Goal: Task Accomplishment & Management: Manage account settings

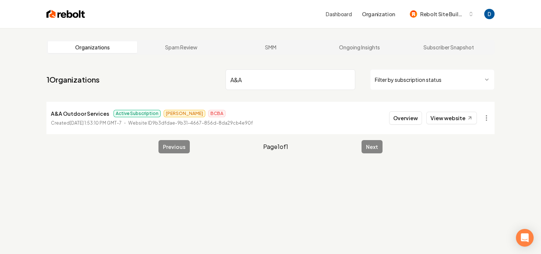
click at [297, 77] on input "A&A" at bounding box center [291, 79] width 130 height 21
paste input "Grey Cloud Outdoors"
type input "Grey Cloud Outdoors"
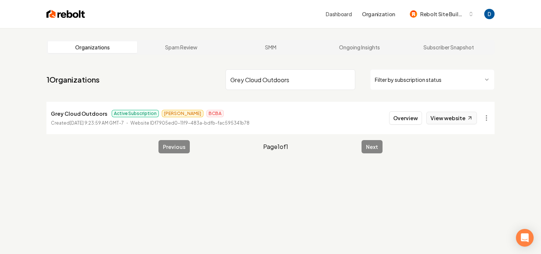
click at [459, 121] on link "View website" at bounding box center [451, 118] width 50 height 13
click at [420, 116] on button "Overview" at bounding box center [405, 117] width 33 height 13
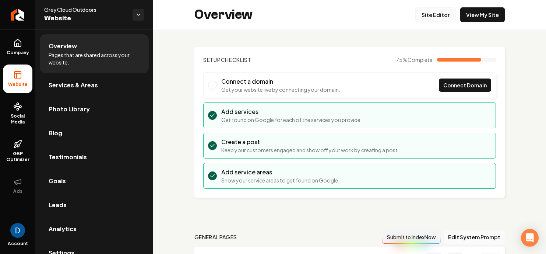
click at [433, 14] on link "Site Editor" at bounding box center [436, 14] width 41 height 15
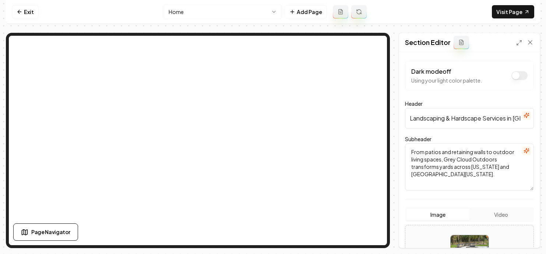
click at [455, 118] on input "Landscaping & Hardscape Services in Minneapolis, St. Paul & Surrounding Areas" at bounding box center [469, 118] width 129 height 21
click at [433, 120] on input "Landscaping & Hardscape Services in Minneapolis, St. Paul & Surrounding Areas" at bounding box center [469, 118] width 129 height 21
drag, startPoint x: 459, startPoint y: 122, endPoint x: 449, endPoint y: 122, distance: 10.3
click at [449, 122] on input "Landscaping & Hardscape Services in Minneapolis, St. Paul & Surrounding Areas" at bounding box center [469, 118] width 129 height 21
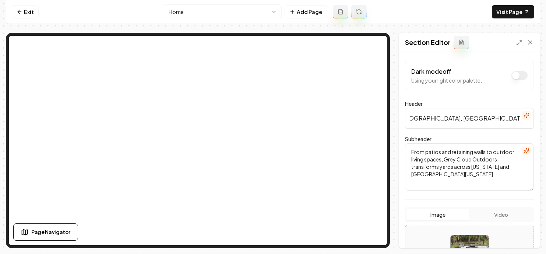
drag, startPoint x: 458, startPoint y: 119, endPoint x: 442, endPoint y: 118, distance: 16.3
click at [442, 118] on input "Landscaping & Hardscape Services in Minneapolis, St. Paul & Surrounding Areas" at bounding box center [469, 118] width 129 height 21
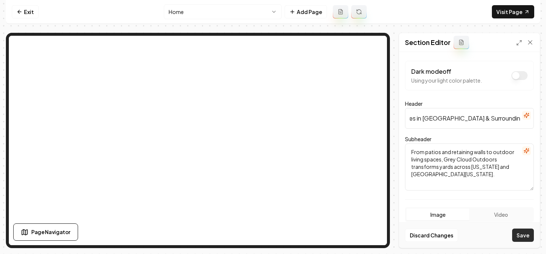
click at [522, 235] on button "Save" at bounding box center [524, 234] width 22 height 13
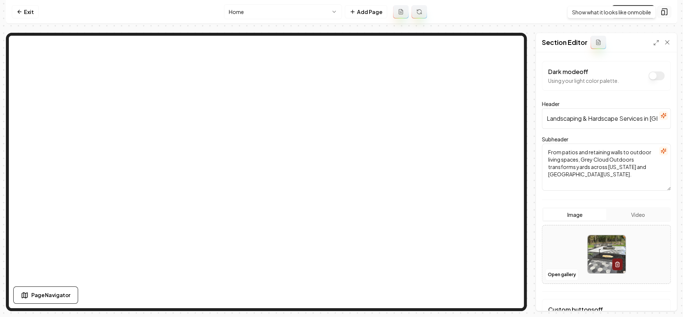
click at [541, 14] on icon at bounding box center [664, 11] width 7 height 7
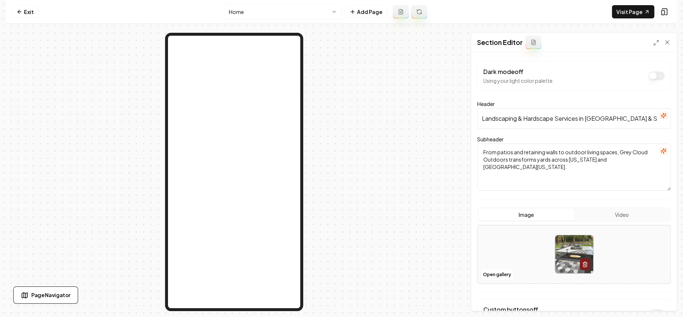
click at [541, 116] on input "Landscaping & Hardscape Services in Minneapolis & Surrounding Areas" at bounding box center [574, 118] width 194 height 21
type input "Landscaping & Hardscape Services in Minneapolis"
click at [541, 254] on button "Save" at bounding box center [660, 298] width 22 height 13
click at [265, 15] on html "Computer Required This feature is only available on a computer. Please switch t…" at bounding box center [341, 158] width 683 height 317
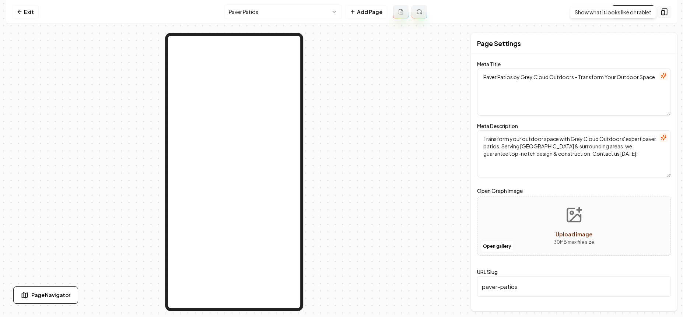
click at [541, 8] on button at bounding box center [664, 12] width 14 height 12
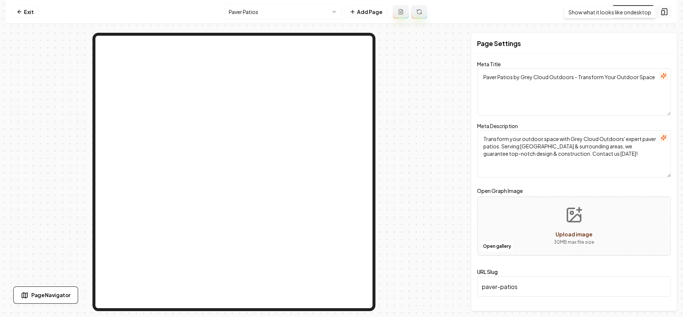
click at [541, 11] on button at bounding box center [664, 12] width 14 height 12
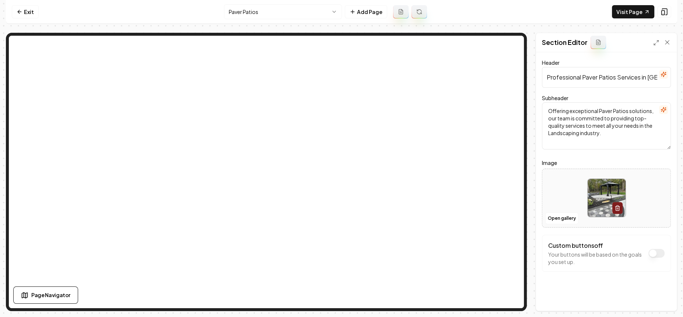
click at [541, 78] on input "Professional Paver Patios Services in Minneapolis, St. Paul & Surrounding Areas" at bounding box center [606, 77] width 129 height 21
type input "Professional Paver Patios Services"
click at [541, 254] on button "Save" at bounding box center [660, 298] width 22 height 13
click at [277, 10] on html "Computer Required This feature is only available on a computer. Please switch t…" at bounding box center [341, 158] width 683 height 317
click at [541, 77] on input "Professional Outdoor Fire Features Services in Minneapolis, St. Paul & Surround…" at bounding box center [606, 77] width 129 height 21
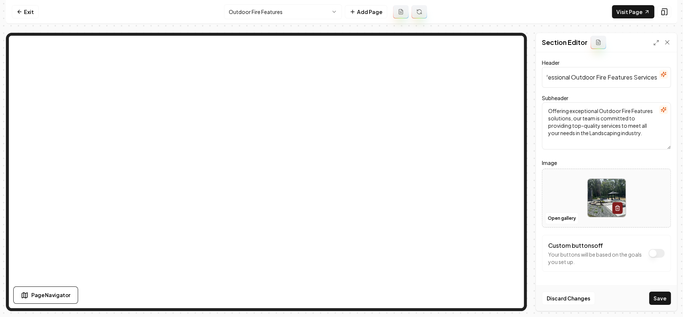
scroll to position [0, 11]
type input "Professional Outdoor Fire Features Services"
click at [541, 254] on button "Save" at bounding box center [660, 298] width 22 height 13
click at [267, 16] on html "Computer Required This feature is only available on a computer. Please switch t…" at bounding box center [341, 158] width 683 height 317
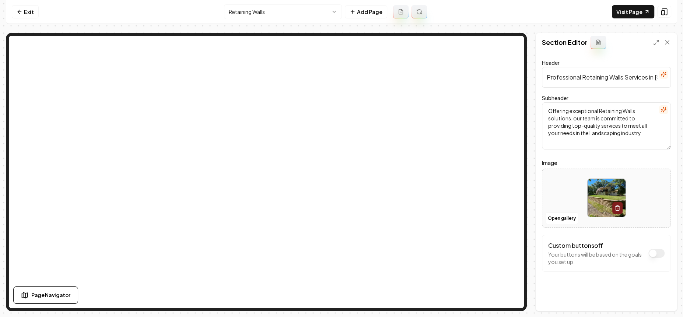
click at [541, 76] on input "Professional Retaining Walls Services in Minneapolis, St. Paul & Surrounding Ar…" at bounding box center [606, 77] width 129 height 21
click at [541, 79] on input "Professional Retaining Walls Services in Minneapolis, St. Paul & Surrounding Ar…" at bounding box center [606, 77] width 129 height 21
click at [541, 77] on input "Professional Retaining Walls Services in Minneapolis, St. Paul & Surrounding Ar…" at bounding box center [606, 77] width 129 height 21
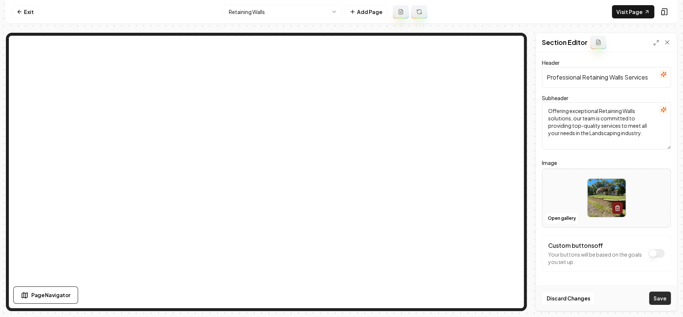
type input "Professional Retaining Walls Services"
click at [541, 254] on button "Save" at bounding box center [660, 298] width 22 height 13
click at [286, 6] on html "Computer Required This feature is only available on a computer. Please switch t…" at bounding box center [341, 158] width 683 height 317
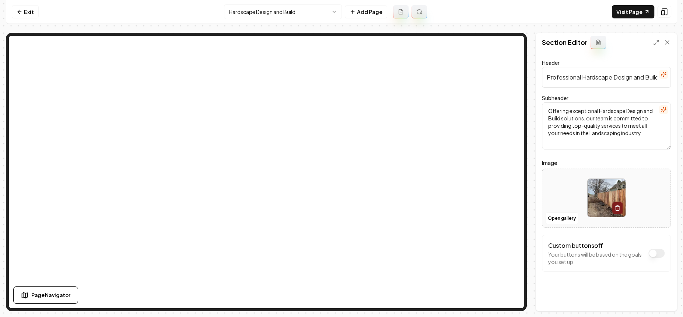
click at [541, 76] on input "Professional Hardscape Design and Build Services in Minneapolis, St. Paul & Sur…" at bounding box center [606, 77] width 129 height 21
type input "Professional Hardscape Design and Build Services"
click at [541, 254] on button "Save" at bounding box center [660, 298] width 22 height 13
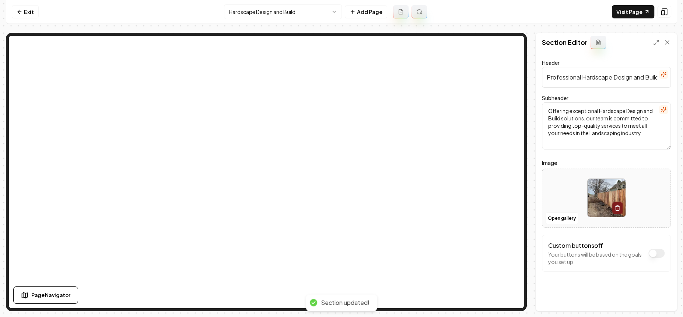
click at [270, 8] on html "Computer Required This feature is only available on a computer. Please switch t…" at bounding box center [341, 158] width 683 height 317
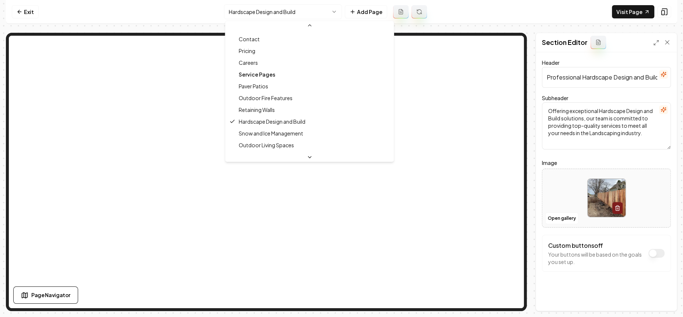
scroll to position [46, 0]
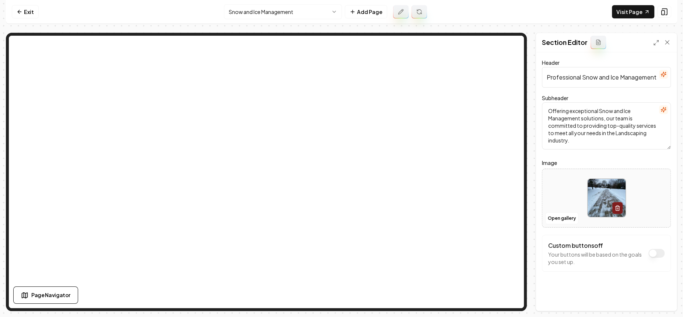
click at [541, 75] on input "Professional Snow and Ice Management Services in Minneapolis, St. Paul & Surrou…" at bounding box center [606, 77] width 129 height 21
type input "Professional Snow and Ice Management Services"
click at [541, 254] on button "Save" at bounding box center [660, 298] width 22 height 13
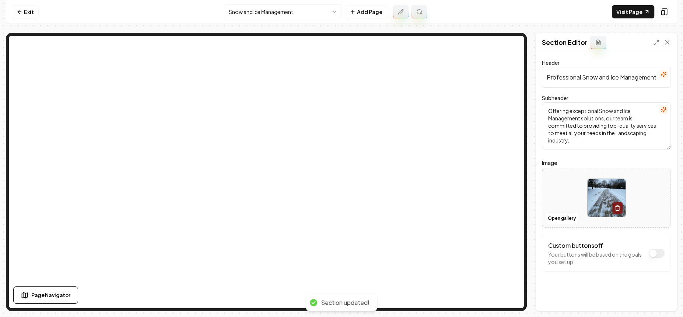
click at [287, 15] on html "Computer Required This feature is only available on a computer. Please switch t…" at bounding box center [341, 158] width 683 height 317
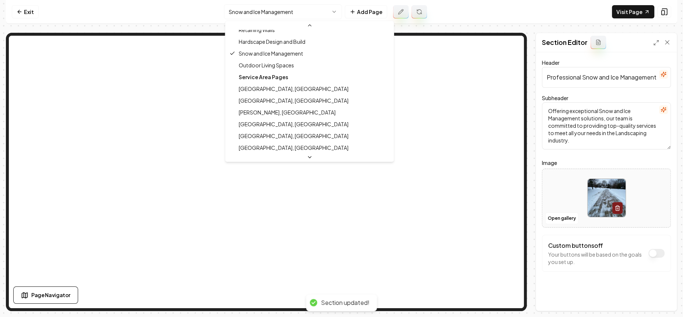
scroll to position [137, 0]
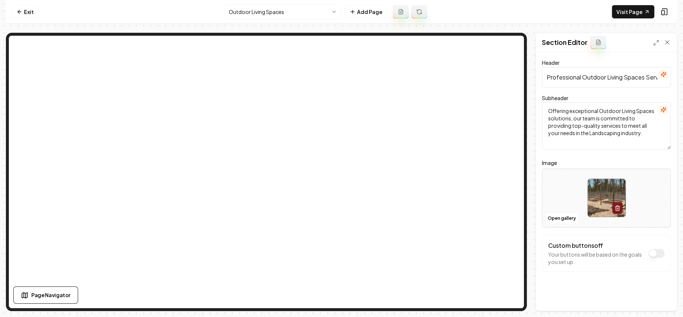
click at [541, 74] on input "Professional Outdoor Living Spaces Services in Minneapolis, St. Paul & Surround…" at bounding box center [606, 77] width 129 height 21
click at [541, 79] on input "Professional Outdoor Living Spaces Services in Minneapolis, St. Paul & Surround…" at bounding box center [606, 77] width 129 height 21
type input "Professional Outdoor Living Spaces Services"
click at [541, 254] on button "Save" at bounding box center [660, 298] width 22 height 13
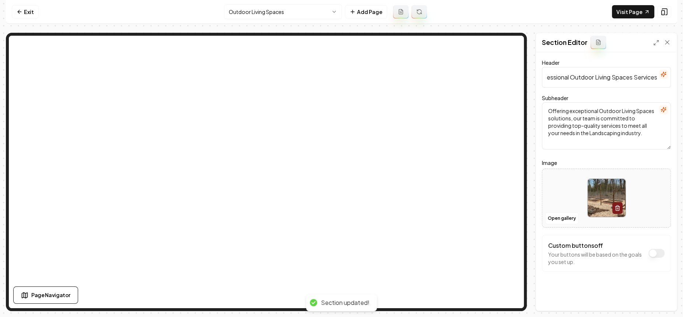
click at [270, 14] on html "Computer Required This feature is only available on a computer. Please switch t…" at bounding box center [341, 158] width 683 height 317
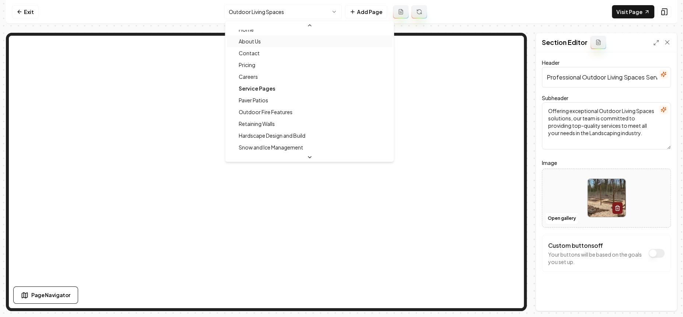
scroll to position [4, 0]
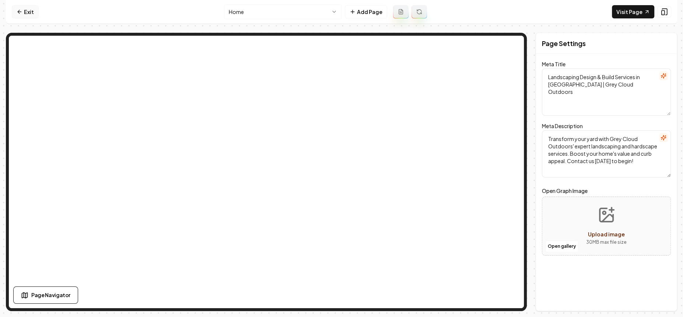
click at [27, 15] on link "Exit" at bounding box center [25, 11] width 27 height 13
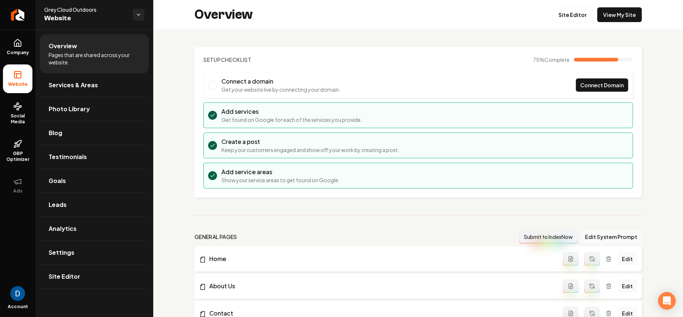
click at [74, 6] on span "Grey Cloud Outdoors" at bounding box center [85, 9] width 83 height 7
copy span "Grey Cloud Outdoors"
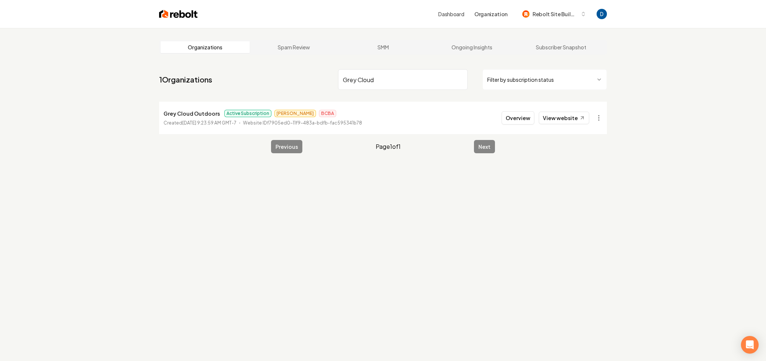
type input "Grey Cloud"
click at [505, 123] on div "Overview View website" at bounding box center [546, 117] width 88 height 13
click at [509, 121] on button "Overview" at bounding box center [518, 117] width 33 height 13
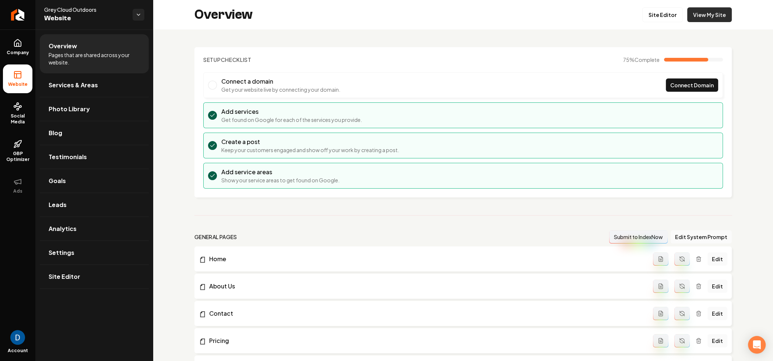
click at [713, 21] on link "View My Site" at bounding box center [710, 14] width 45 height 15
click at [115, 248] on link "Settings" at bounding box center [94, 253] width 109 height 24
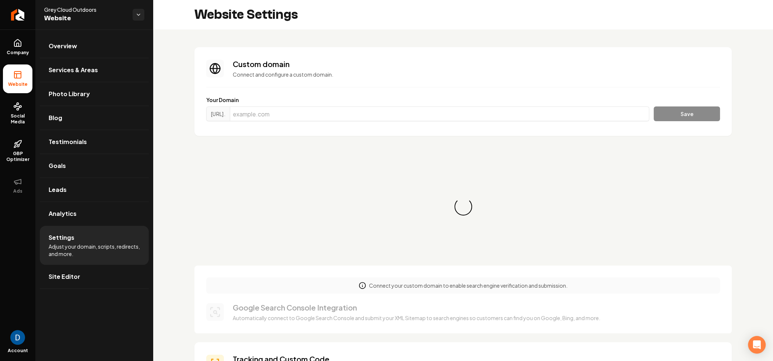
scroll to position [66, 0]
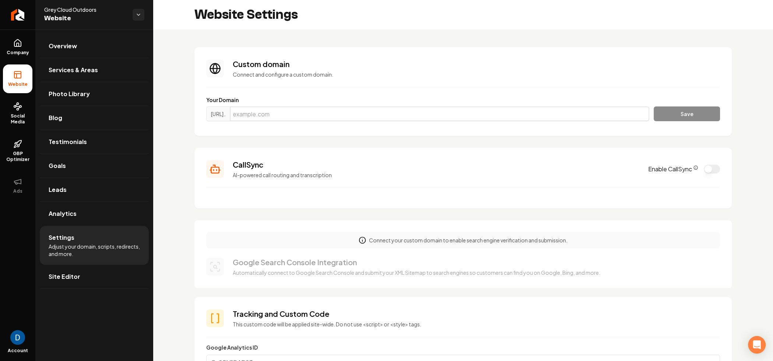
click at [303, 116] on input "Main content area" at bounding box center [440, 113] width 420 height 15
paste input "[DOMAIN_NAME]"
type input "[DOMAIN_NAME]"
click at [688, 105] on div "Your Domain https://www. greycloudoutdoors.com Save" at bounding box center [463, 110] width 514 height 28
click at [684, 108] on button "Save" at bounding box center [687, 113] width 66 height 15
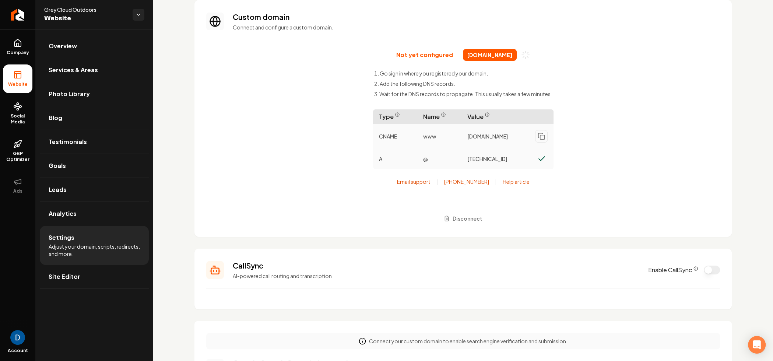
scroll to position [0, 0]
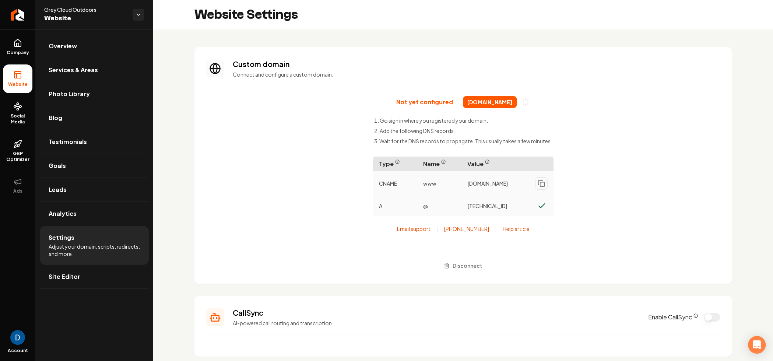
click at [661, 148] on div "Not yet configured [DOMAIN_NAME] Go sign in where you registered your domain. A…" at bounding box center [463, 184] width 514 height 176
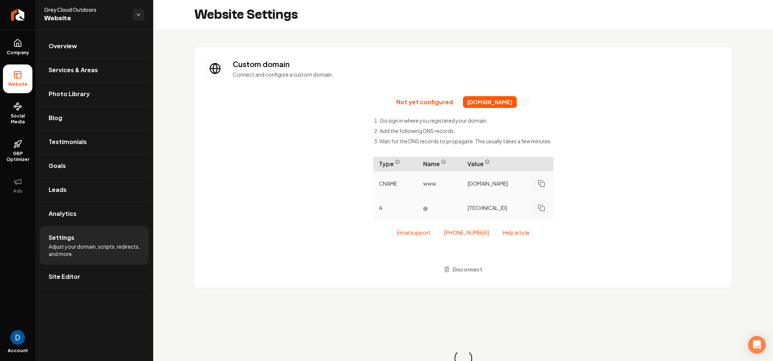
scroll to position [66, 0]
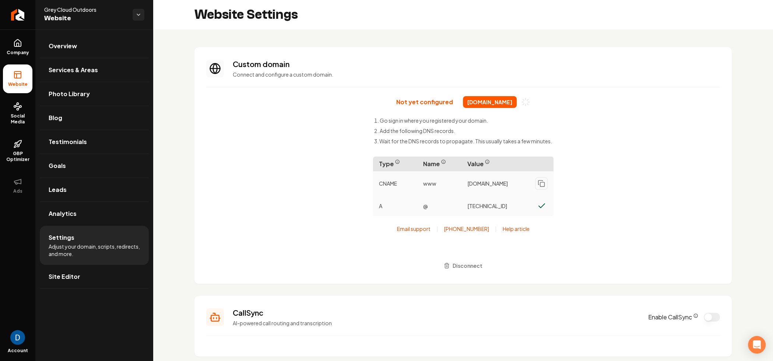
click at [622, 204] on div "Not yet configured greycloudoutdoors.com Go sign in where you registered your d…" at bounding box center [463, 184] width 514 height 176
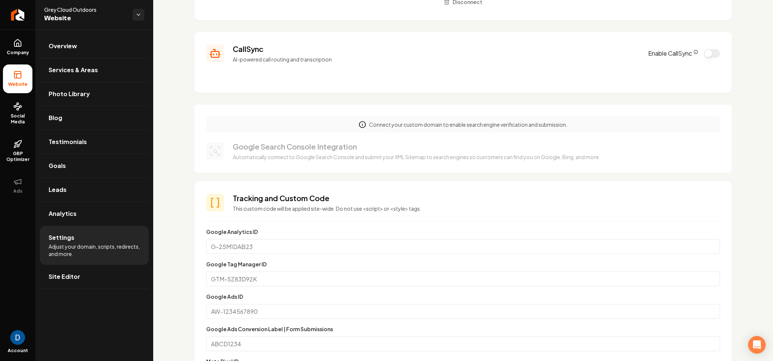
scroll to position [0, 0]
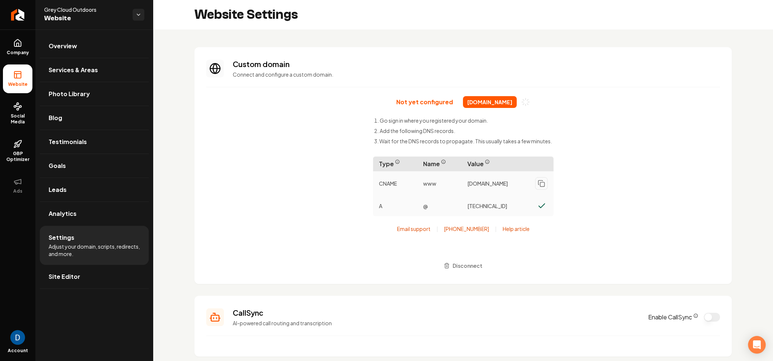
click at [641, 167] on div "Not yet configured greycloudoutdoors.com Go sign in where you registered your d…" at bounding box center [463, 184] width 514 height 176
click at [342, 207] on div "Not yet configured greycloudoutdoors.com Go sign in where you registered your d…" at bounding box center [463, 184] width 514 height 176
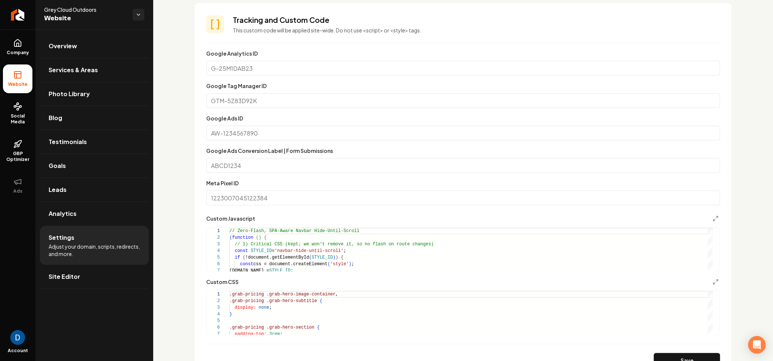
scroll to position [129, 0]
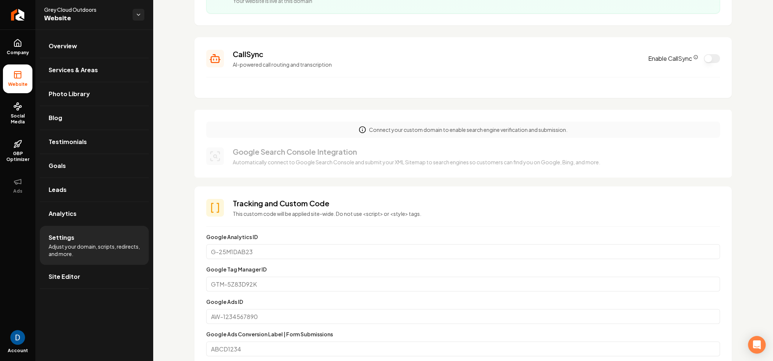
click at [466, 144] on div "Connect your custom domain to enable search engine verification and submission.…" at bounding box center [464, 144] width 538 height 68
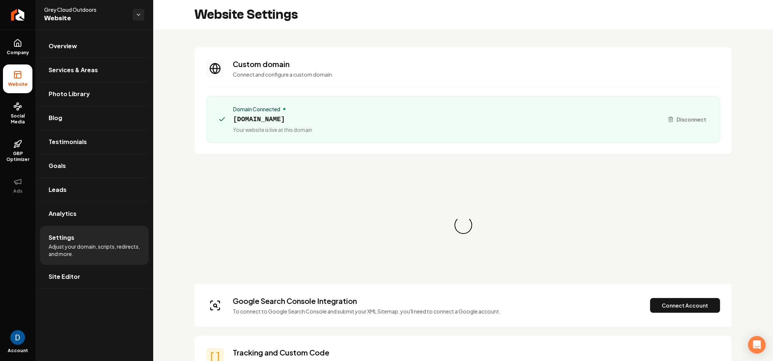
scroll to position [66, 0]
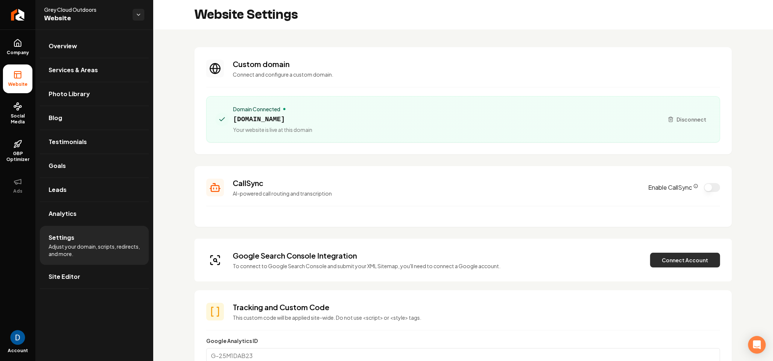
click at [689, 258] on button "Connect Account" at bounding box center [685, 260] width 70 height 15
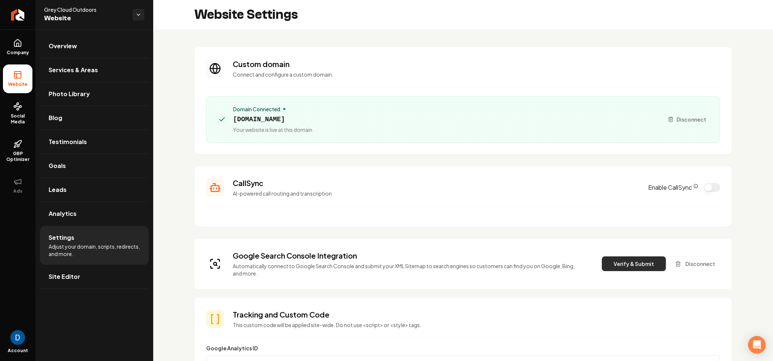
click at [637, 269] on button "Verify & Submit" at bounding box center [634, 263] width 64 height 15
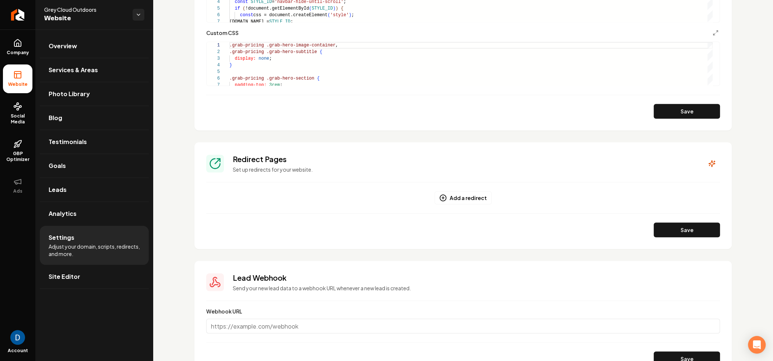
scroll to position [611, 0]
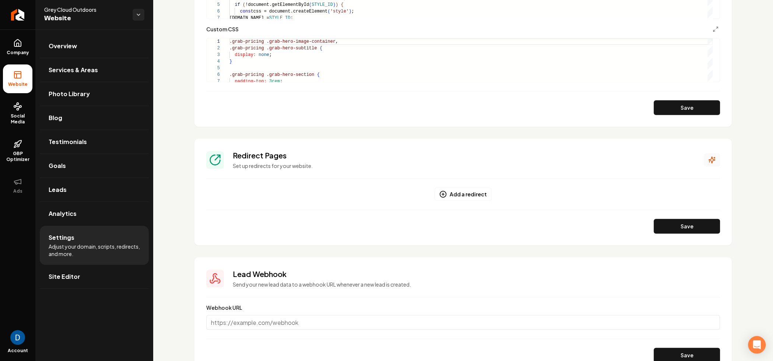
click at [704, 158] on button "Main content area" at bounding box center [712, 159] width 16 height 13
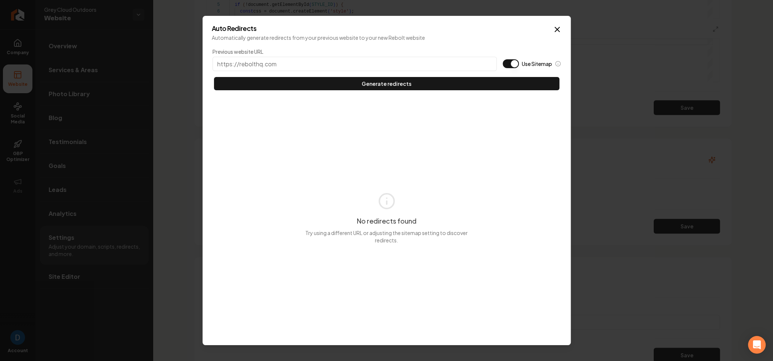
drag, startPoint x: 510, startPoint y: 66, endPoint x: 423, endPoint y: 65, distance: 86.6
click at [510, 66] on button "Use Sitemap" at bounding box center [511, 63] width 16 height 9
click at [338, 63] on input "Previous website URL" at bounding box center [355, 64] width 284 height 14
paste input "The DNS records at your provider must match the following records to verify and…"
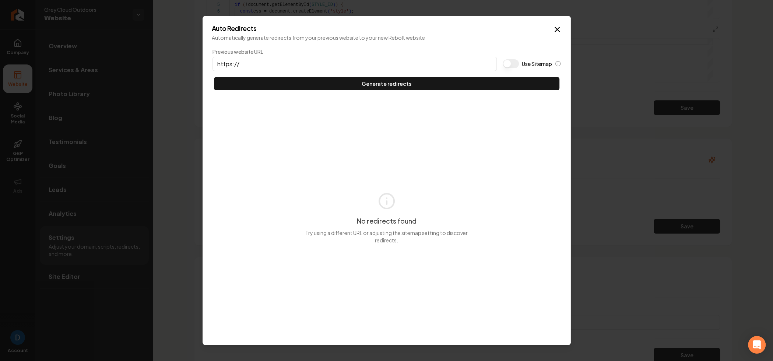
click at [360, 60] on input "https://" at bounding box center [355, 64] width 284 height 14
paste input "greycloudoutdoors.com/https://"
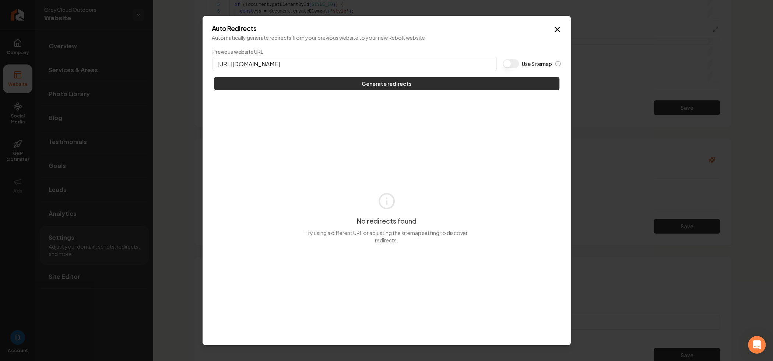
type input "https://greycloudoutdoors.com"
click at [361, 84] on button "Generate redirects" at bounding box center [387, 83] width 346 height 13
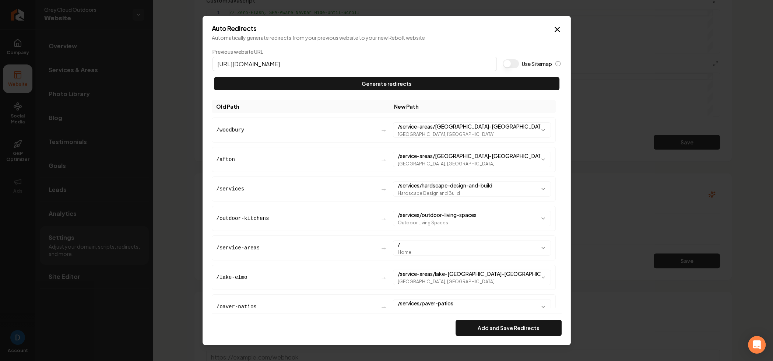
scroll to position [645, 0]
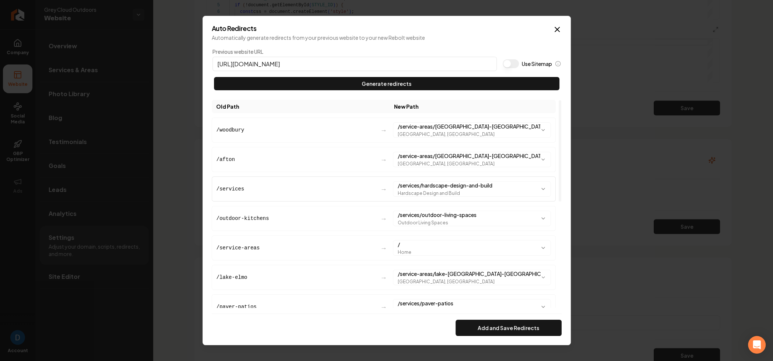
click at [470, 187] on body "Company Website Social Media GBP Optimizer Ads Account Grey Cloud Outdoors Webs…" at bounding box center [386, 180] width 773 height 361
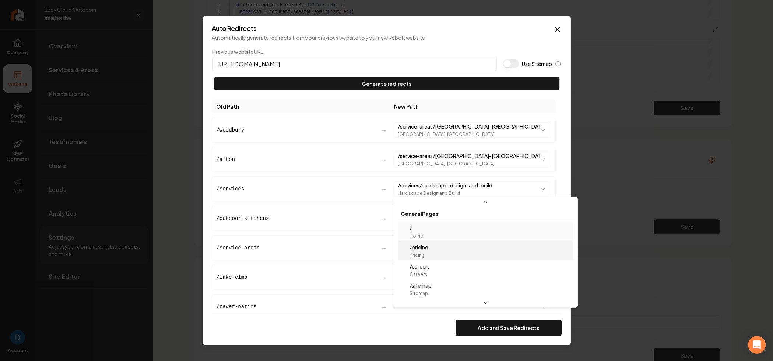
scroll to position [0, 0]
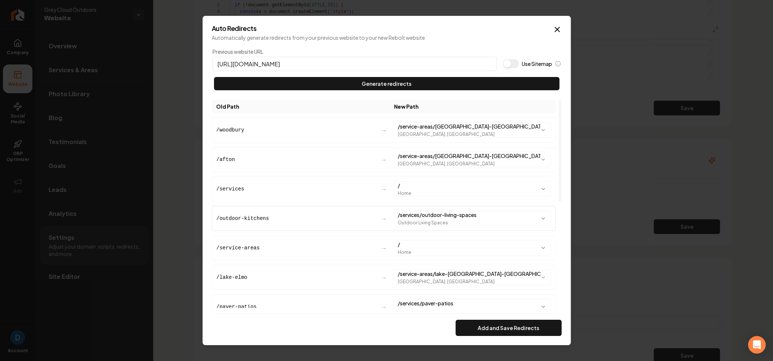
click at [464, 219] on body "Company Website Social Media GBP Optimizer Ads Account Grey Cloud Outdoors Webs…" at bounding box center [386, 180] width 773 height 361
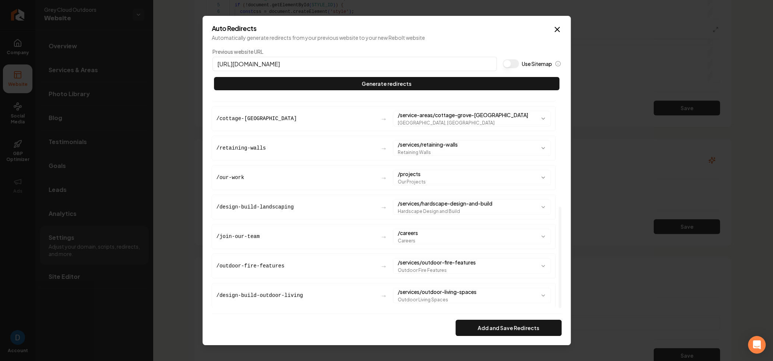
scroll to position [219, 0]
click at [501, 331] on button "Add and Save Redirects" at bounding box center [509, 328] width 106 height 16
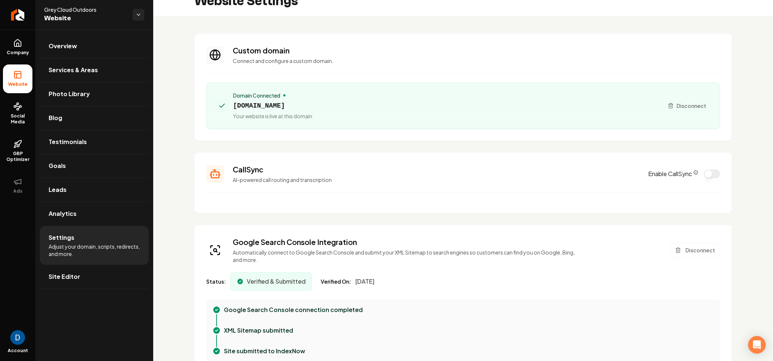
scroll to position [0, 0]
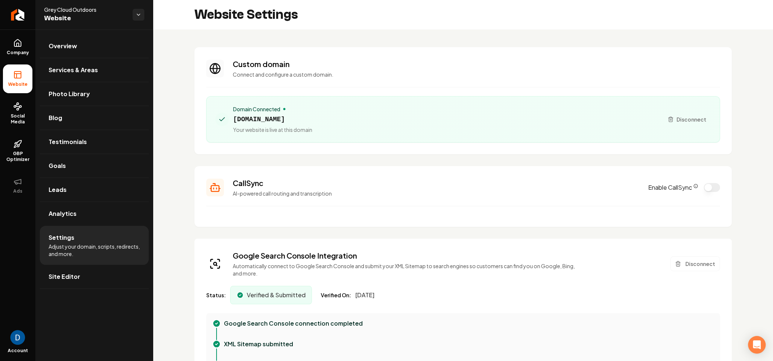
click at [286, 117] on span "greycloudoutdoors.com" at bounding box center [272, 119] width 79 height 10
copy span "greycloudoutdoors.com"
